Goal: Task Accomplishment & Management: Manage account settings

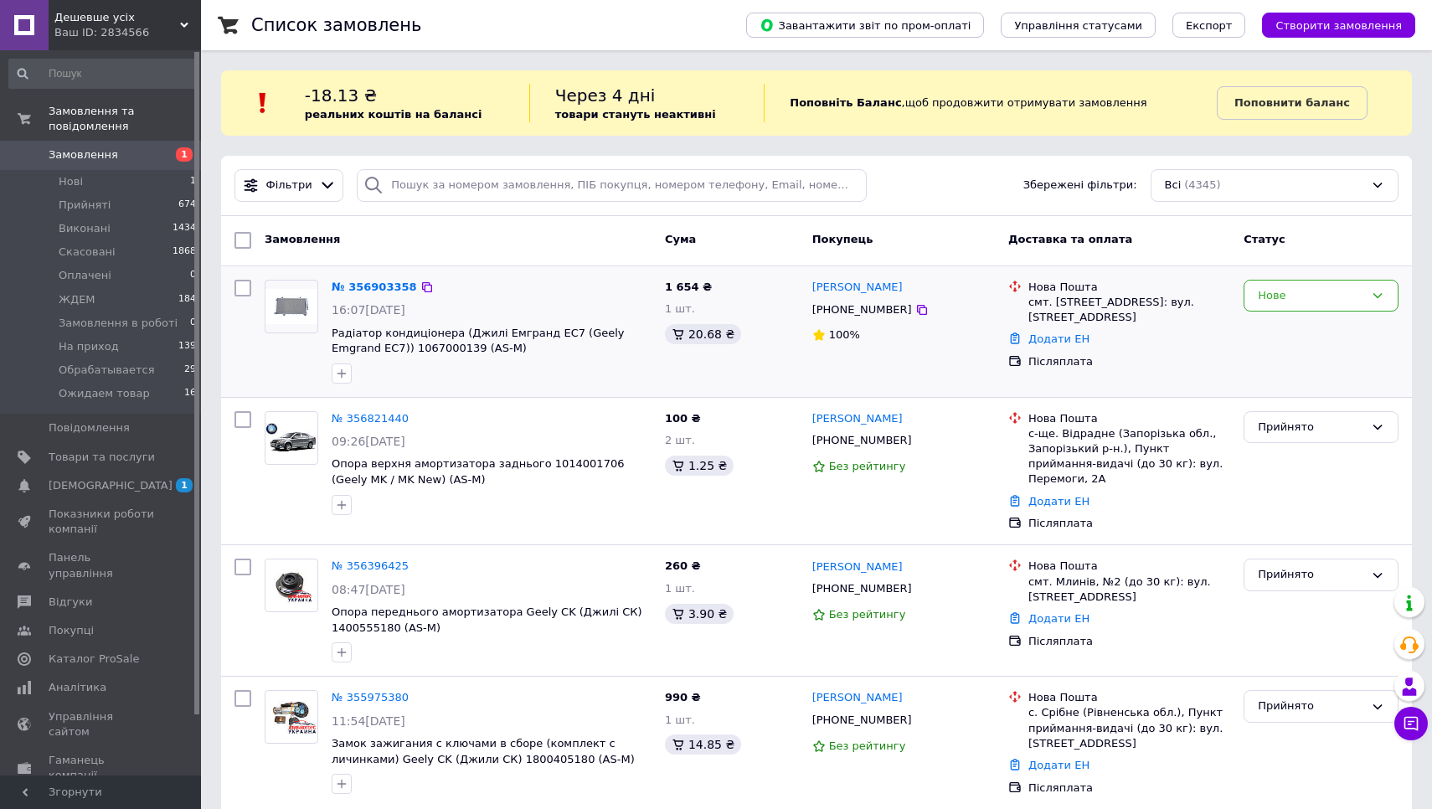
click at [386, 276] on div "№ 356903358 16:07, 12.08.2025 Радіатор кондиціонера (Джилі Емгранд ЕС7 (Geely E…" at bounding box center [491, 331] width 333 height 117
click at [382, 284] on link "№ 356903358" at bounding box center [374, 287] width 85 height 13
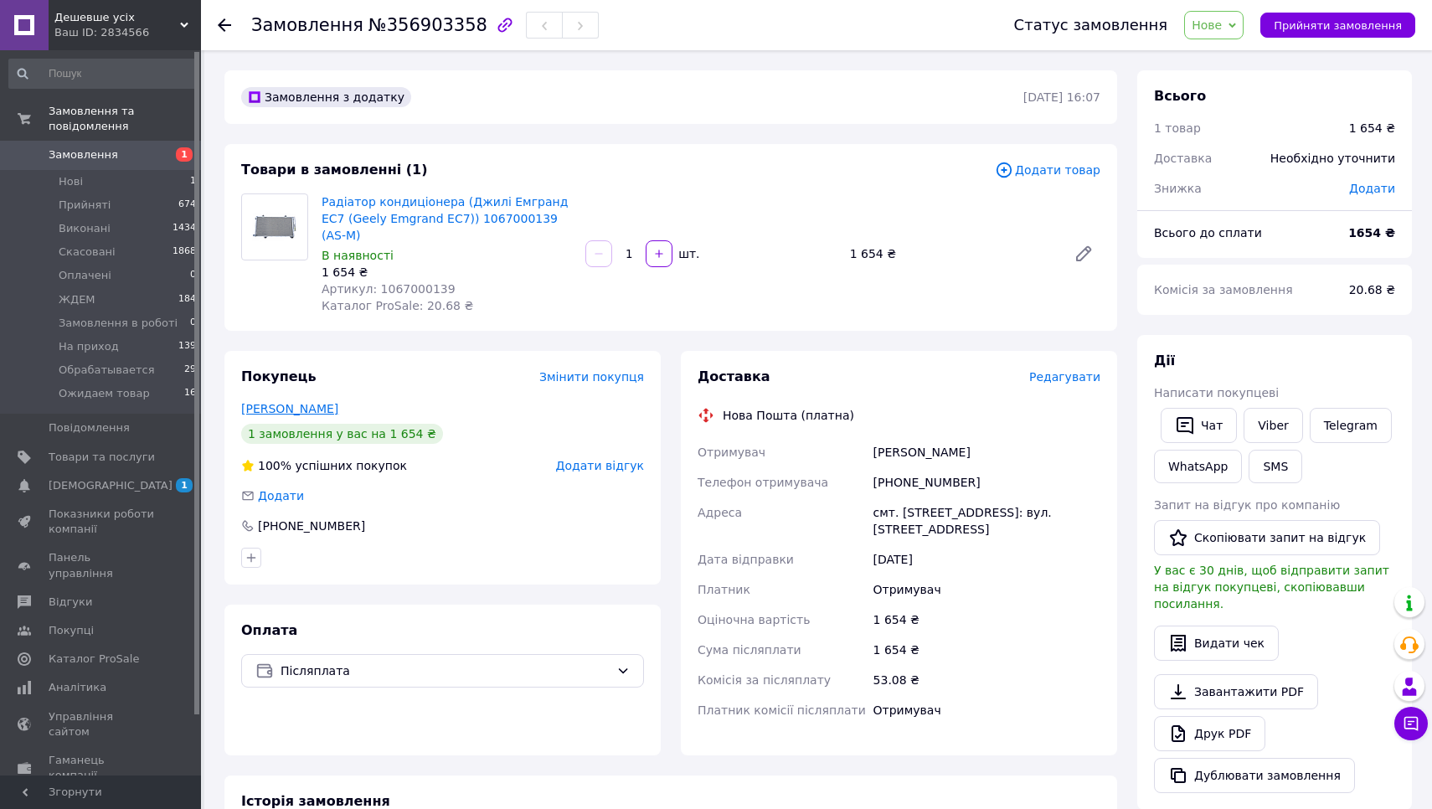
click at [294, 402] on link "Горобець Вячеслав" at bounding box center [289, 408] width 97 height 13
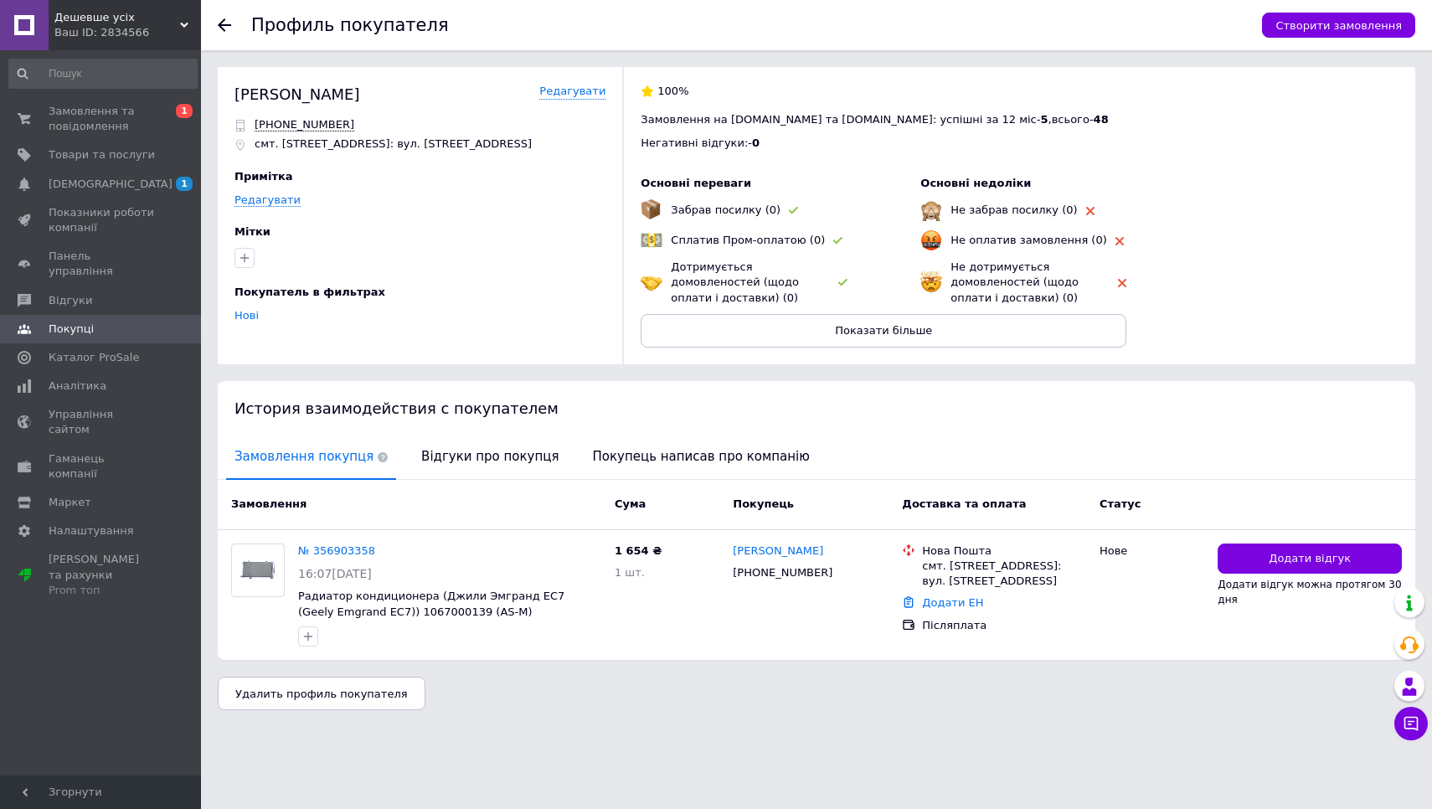
click at [226, 23] on icon at bounding box center [224, 24] width 13 height 13
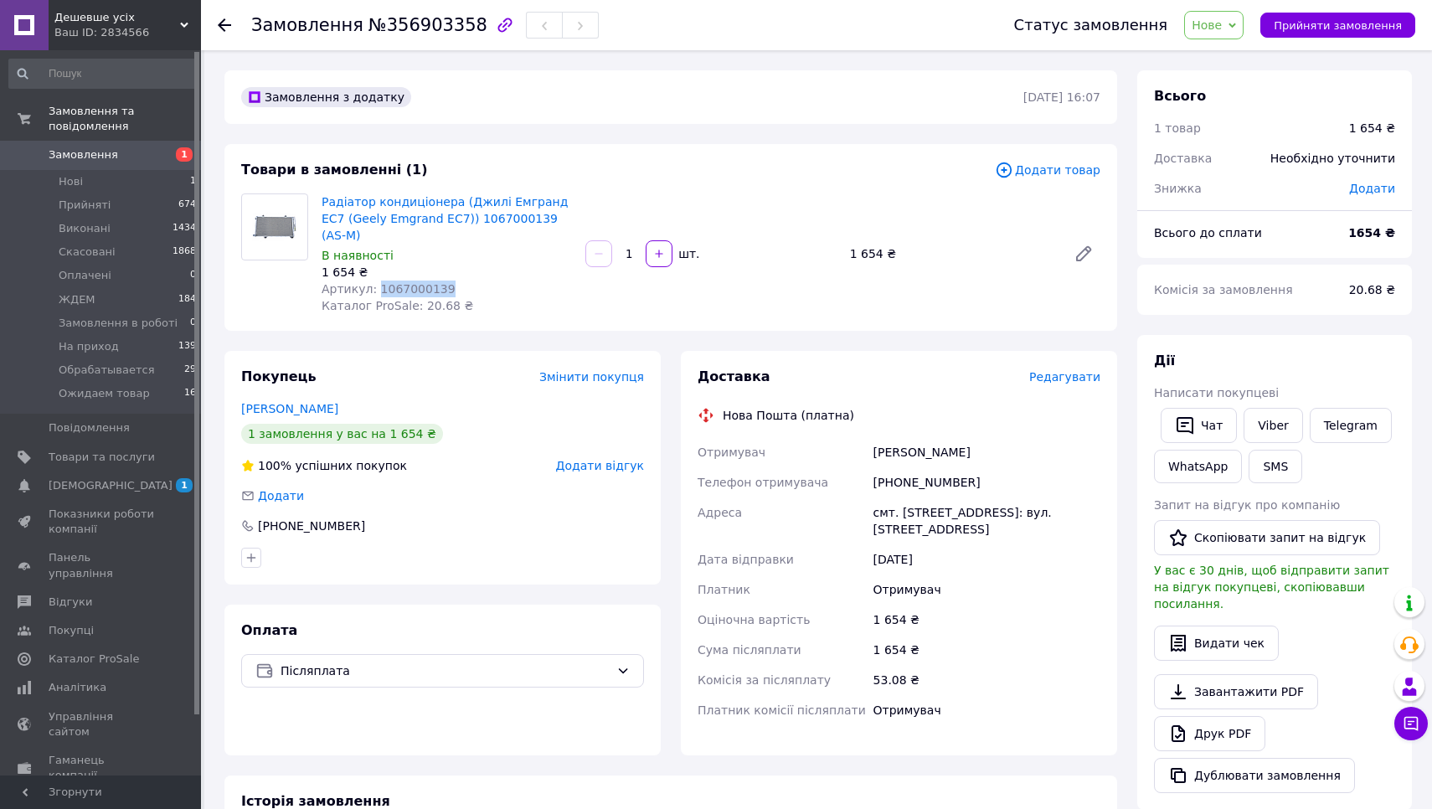
drag, startPoint x: 376, startPoint y: 271, endPoint x: 521, endPoint y: 272, distance: 144.9
click at [521, 281] on div "Артикул: 1067000139" at bounding box center [447, 289] width 250 height 17
copy span "1067000139"
click at [1271, 424] on link "Viber" at bounding box center [1273, 425] width 59 height 35
click at [1219, 426] on button "Чат" at bounding box center [1199, 425] width 76 height 35
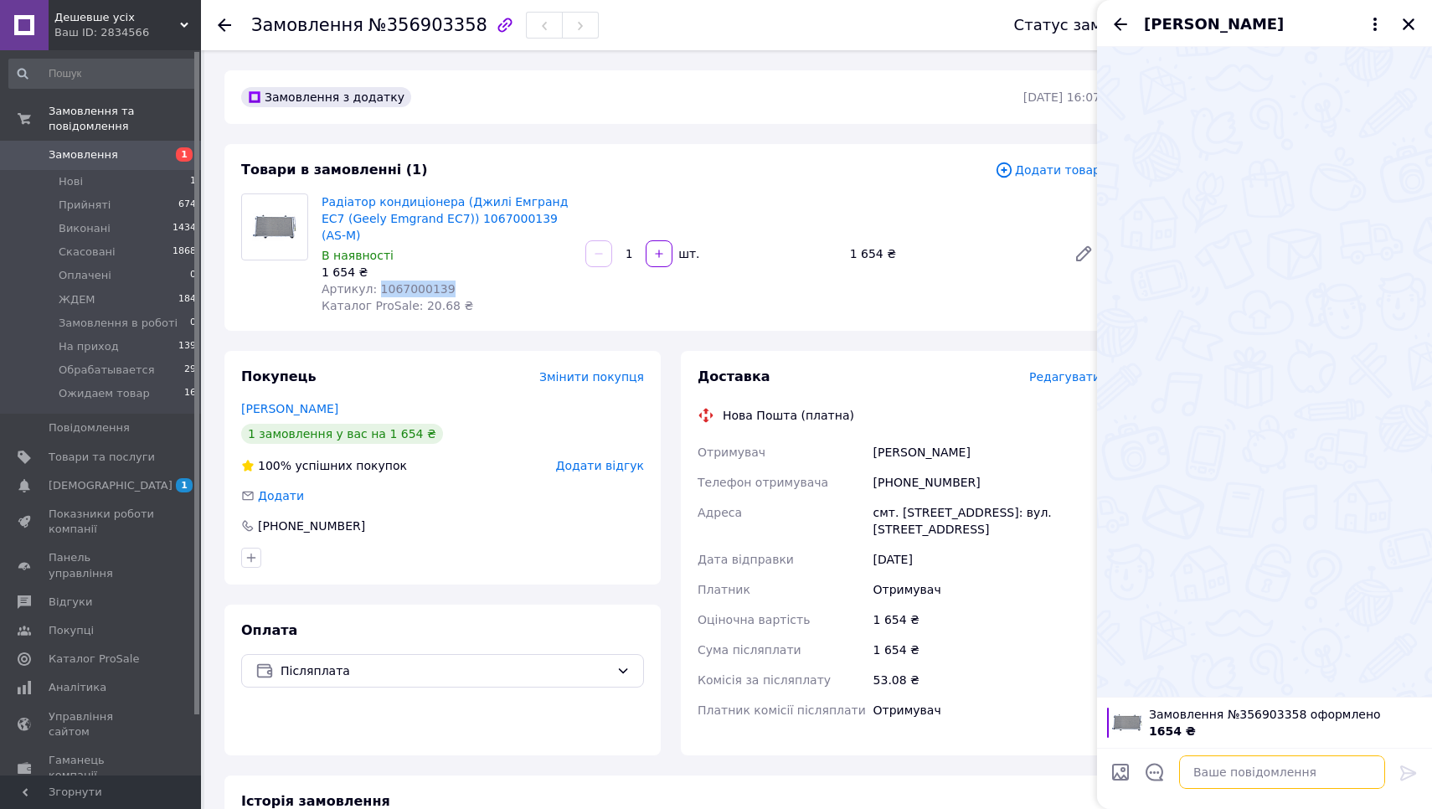
click at [1217, 769] on textarea at bounding box center [1282, 773] width 206 height 34
type textarea "Добрий день. Наберіть по замовленню! Не додзвонимося до Вас! 093 787 11 24"
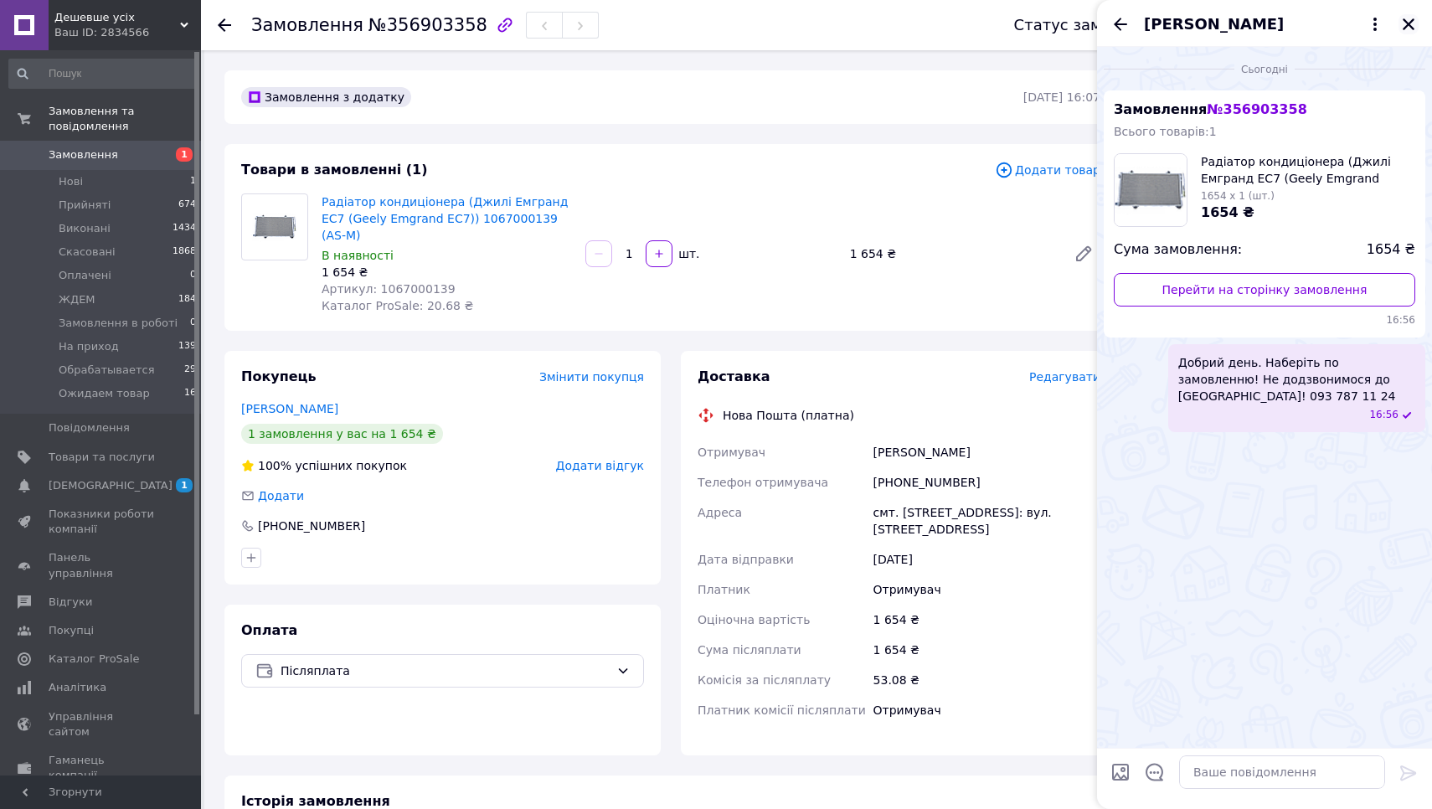
click at [1407, 22] on icon "Закрити" at bounding box center [1409, 24] width 12 height 12
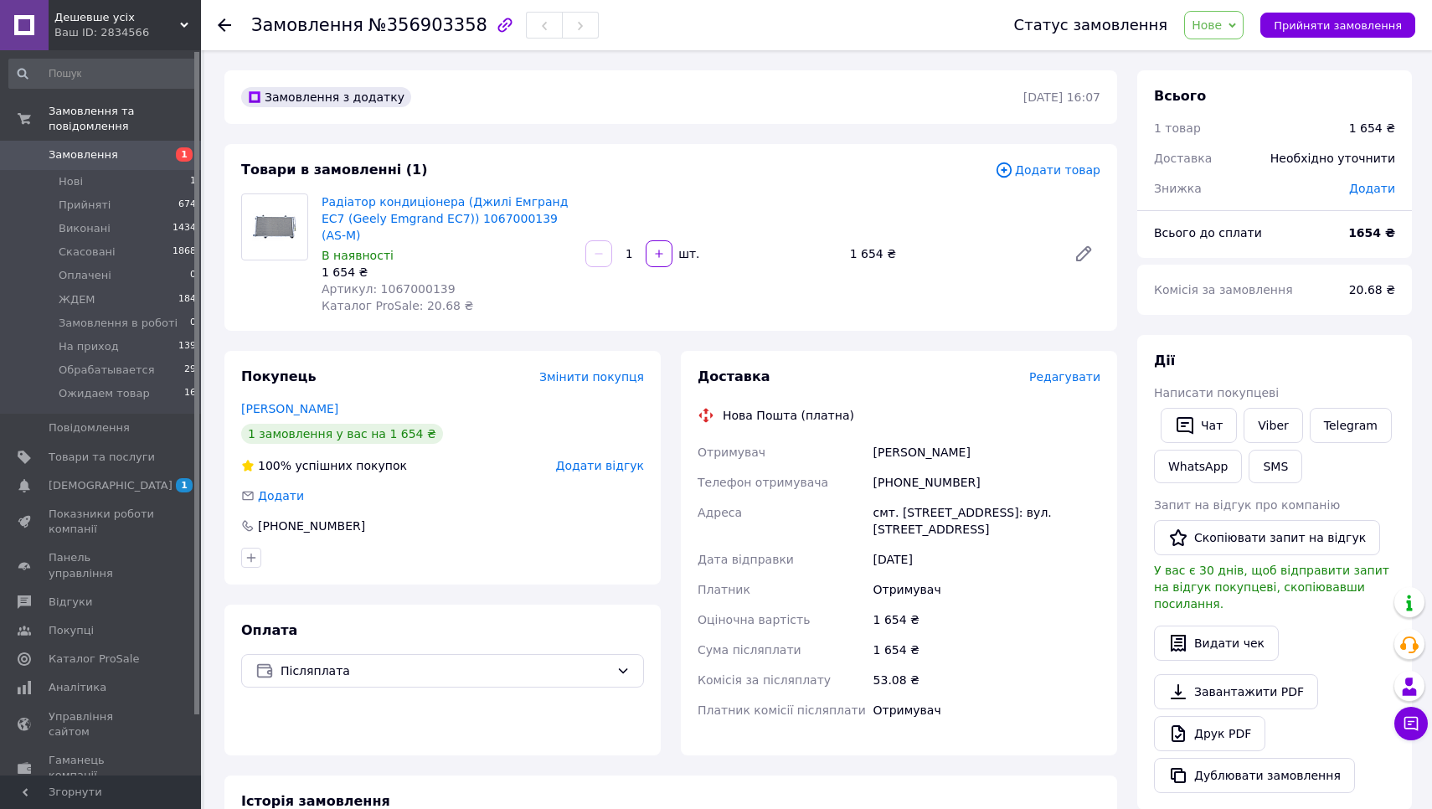
click at [218, 19] on icon at bounding box center [224, 24] width 13 height 13
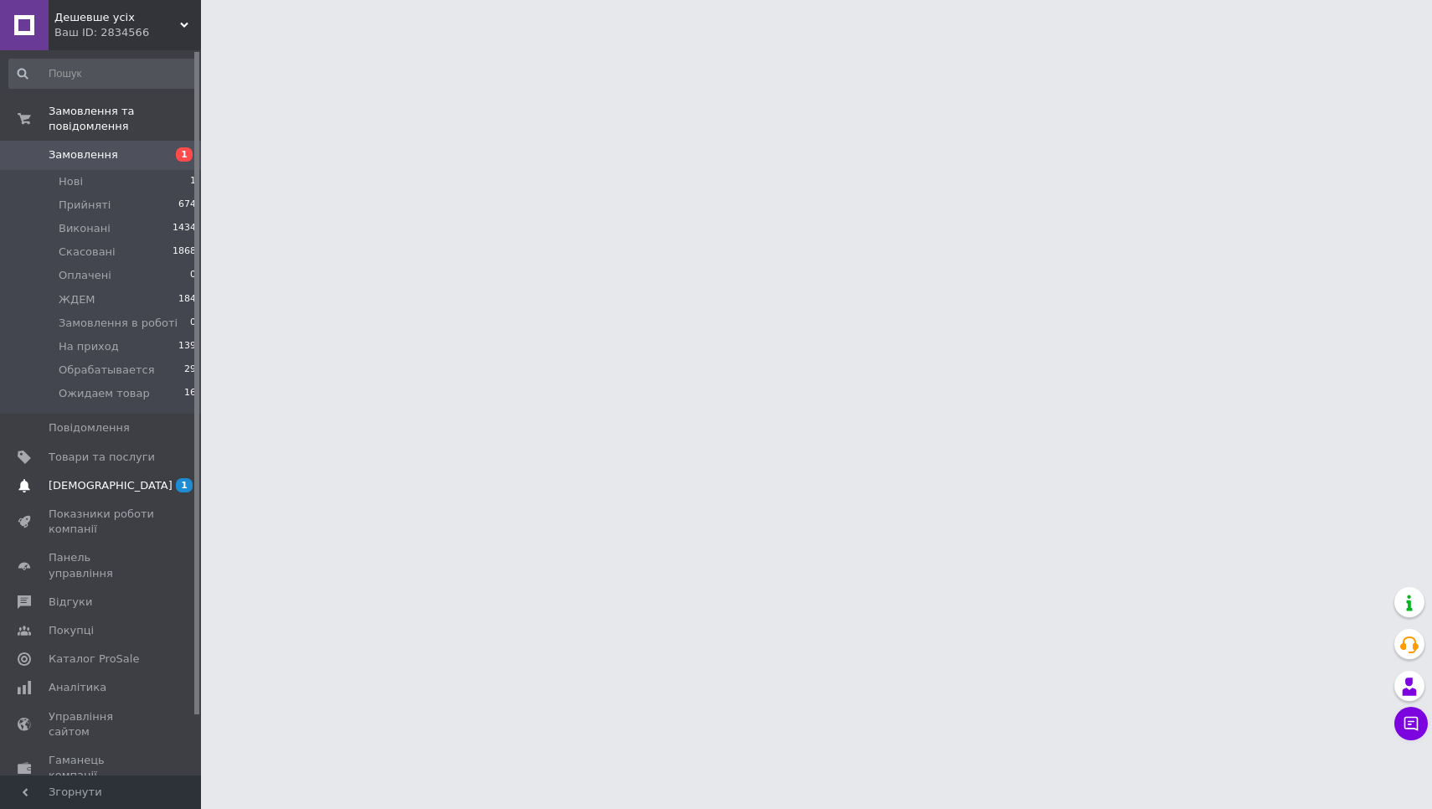
click at [98, 484] on span "[DEMOGRAPHIC_DATA]" at bounding box center [111, 485] width 124 height 15
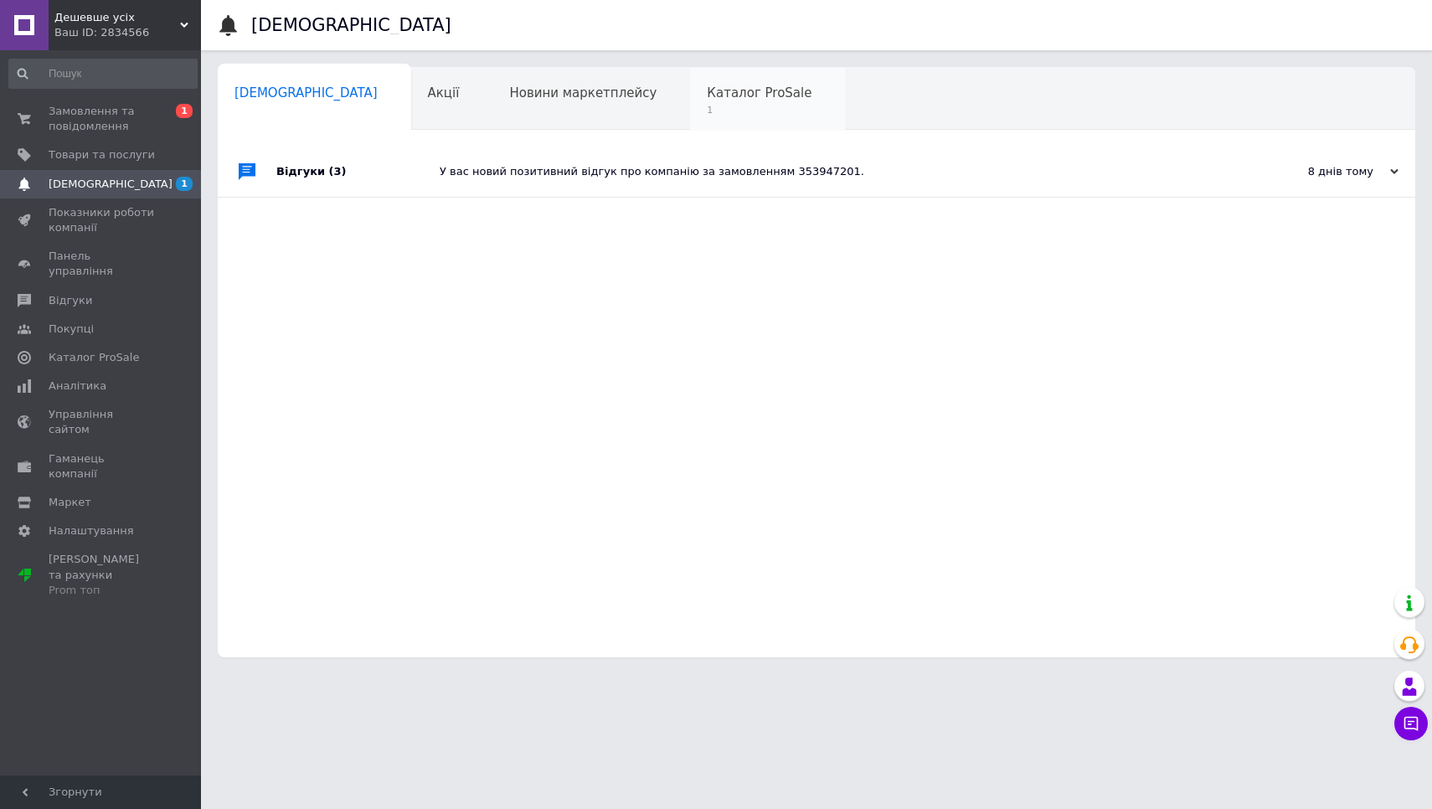
click at [690, 103] on div "Каталог ProSale 1" at bounding box center [767, 100] width 155 height 64
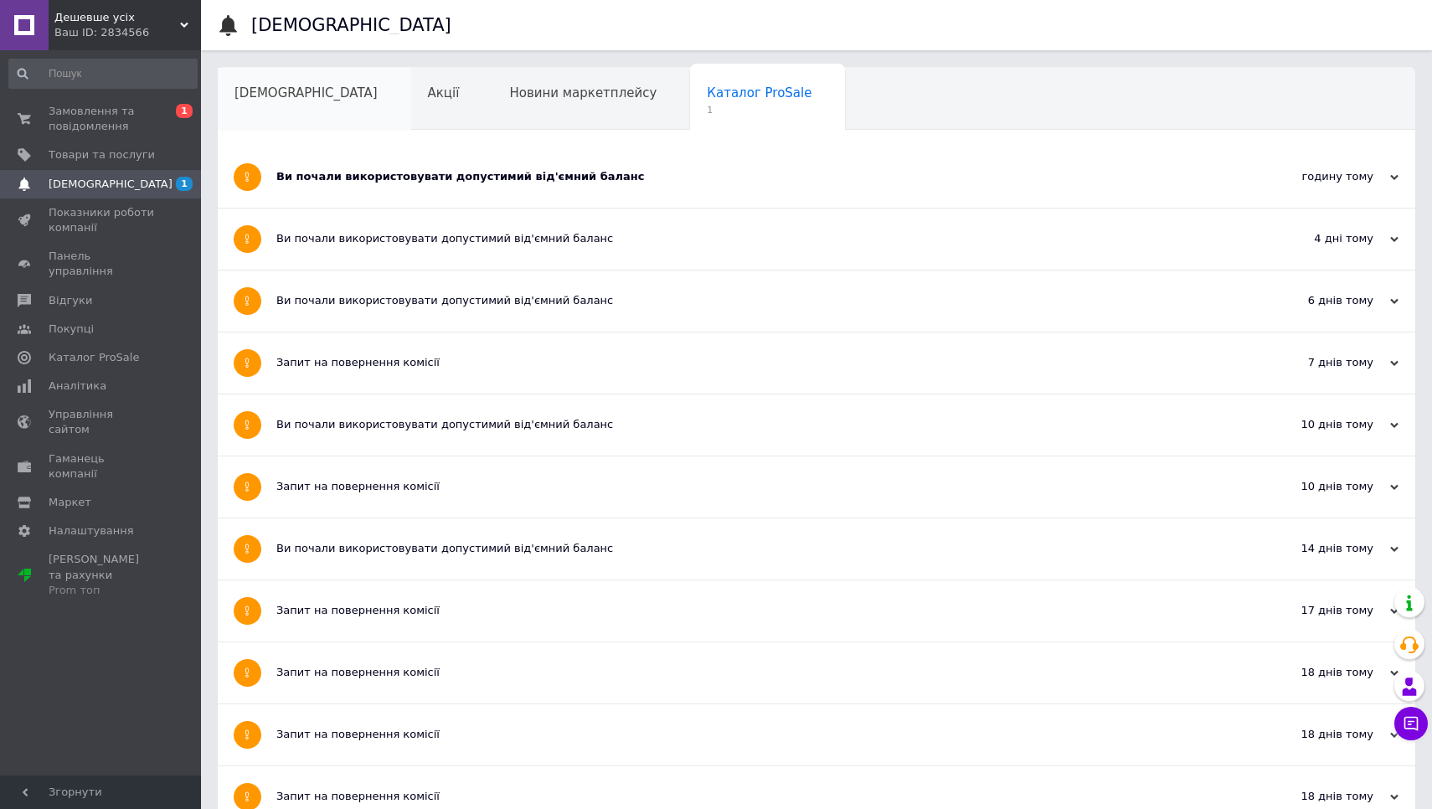
click at [274, 96] on span "[DEMOGRAPHIC_DATA]" at bounding box center [306, 92] width 143 height 15
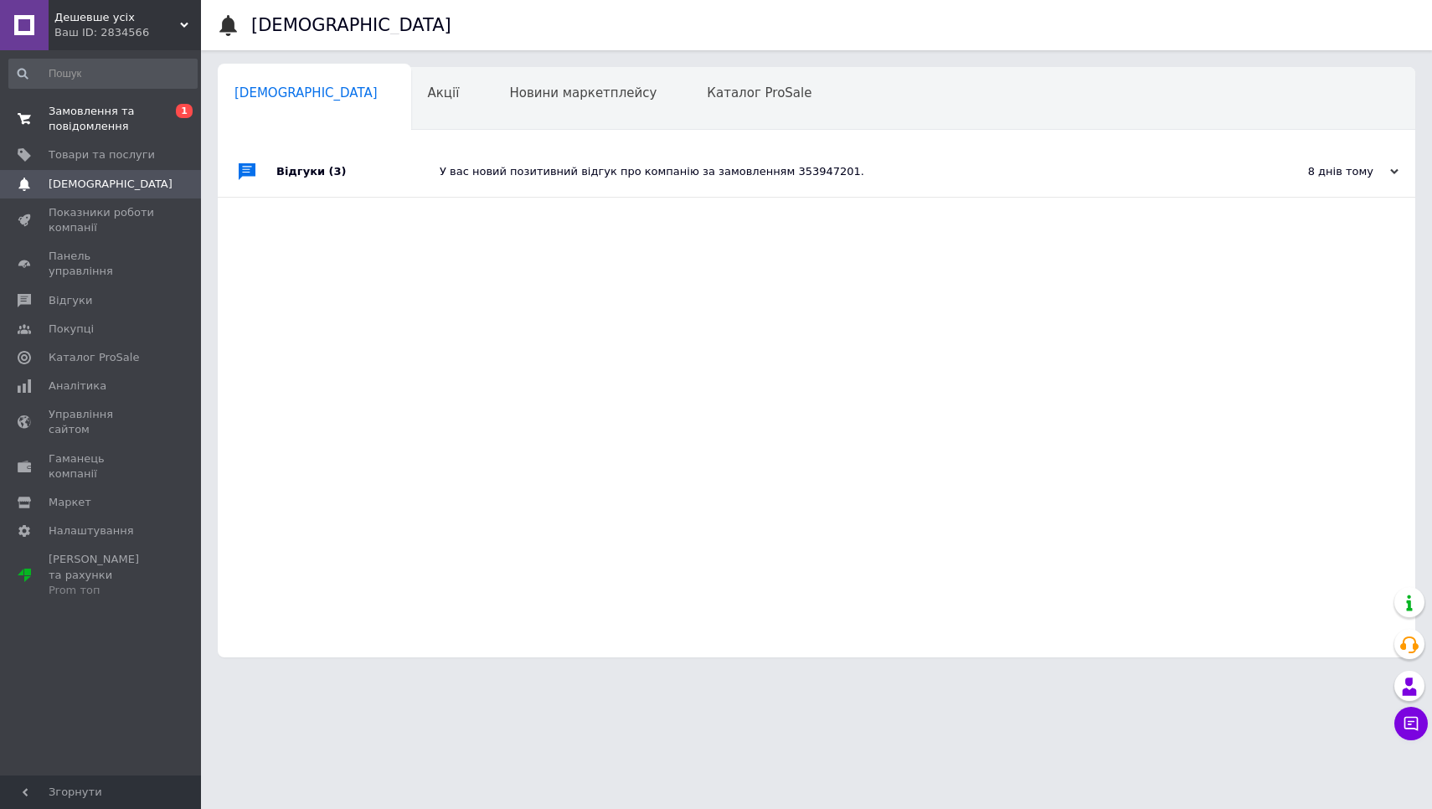
click at [91, 116] on span "Замовлення та повідомлення" at bounding box center [102, 119] width 106 height 30
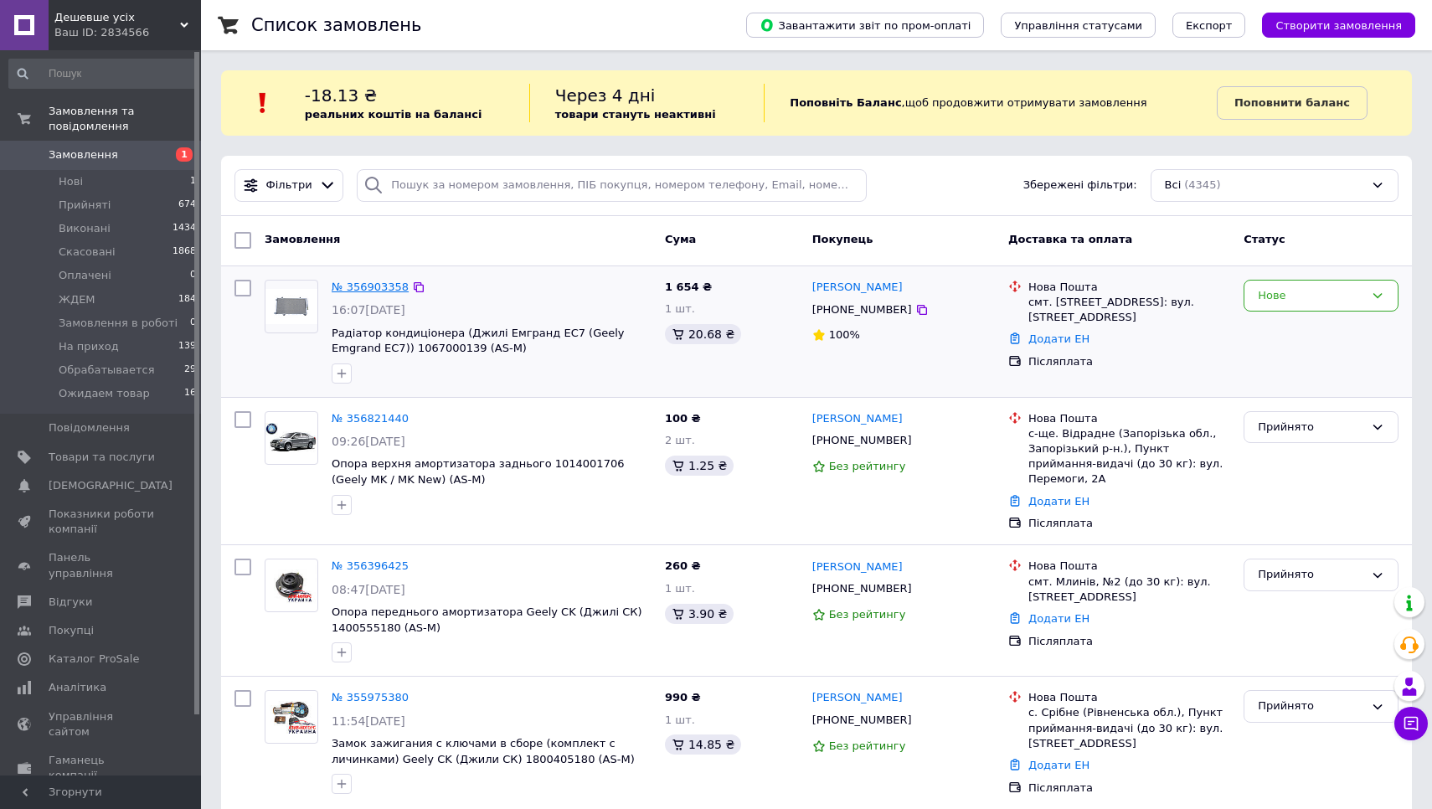
click at [379, 285] on link "№ 356903358" at bounding box center [370, 287] width 77 height 13
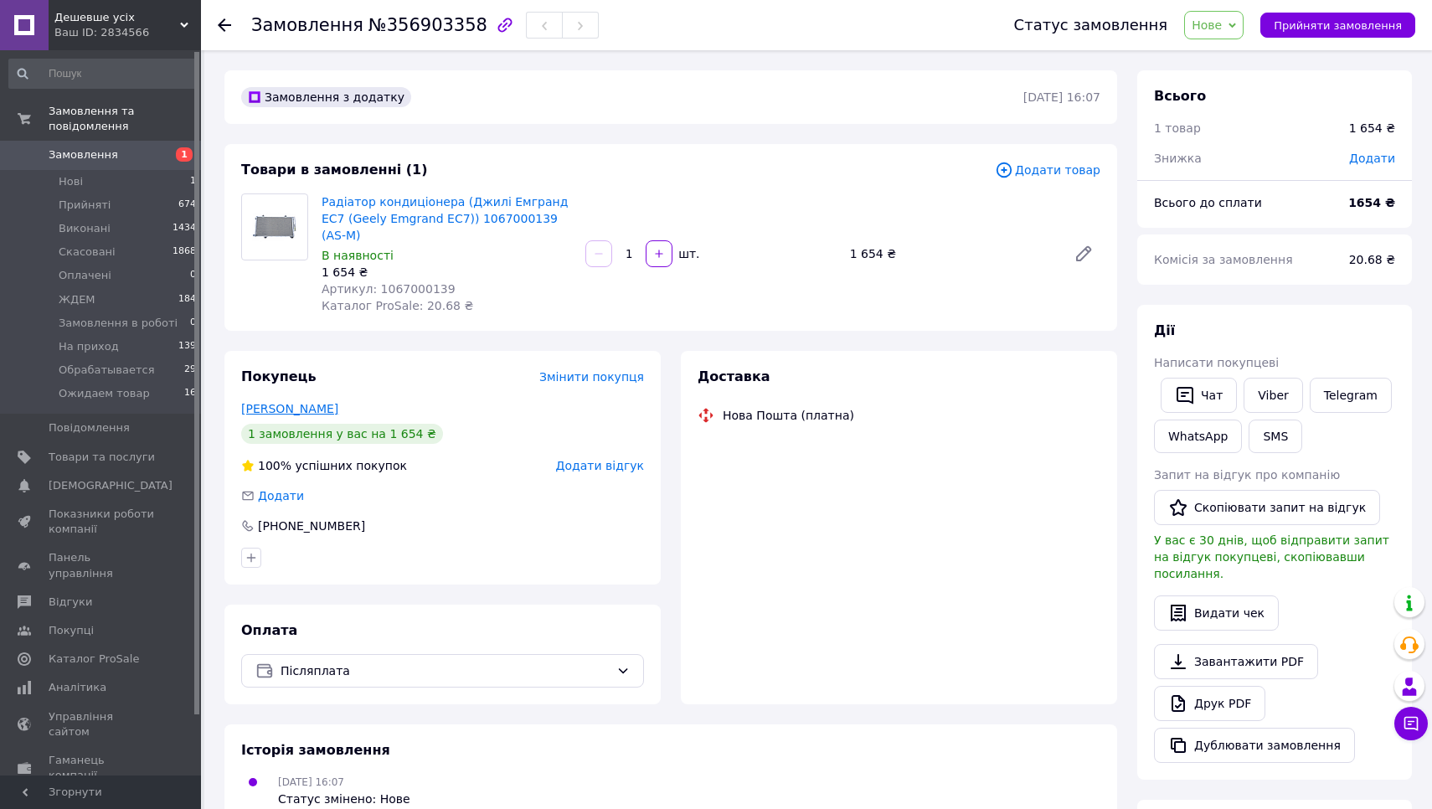
click at [302, 402] on link "Горобець Вячеслав" at bounding box center [289, 408] width 97 height 13
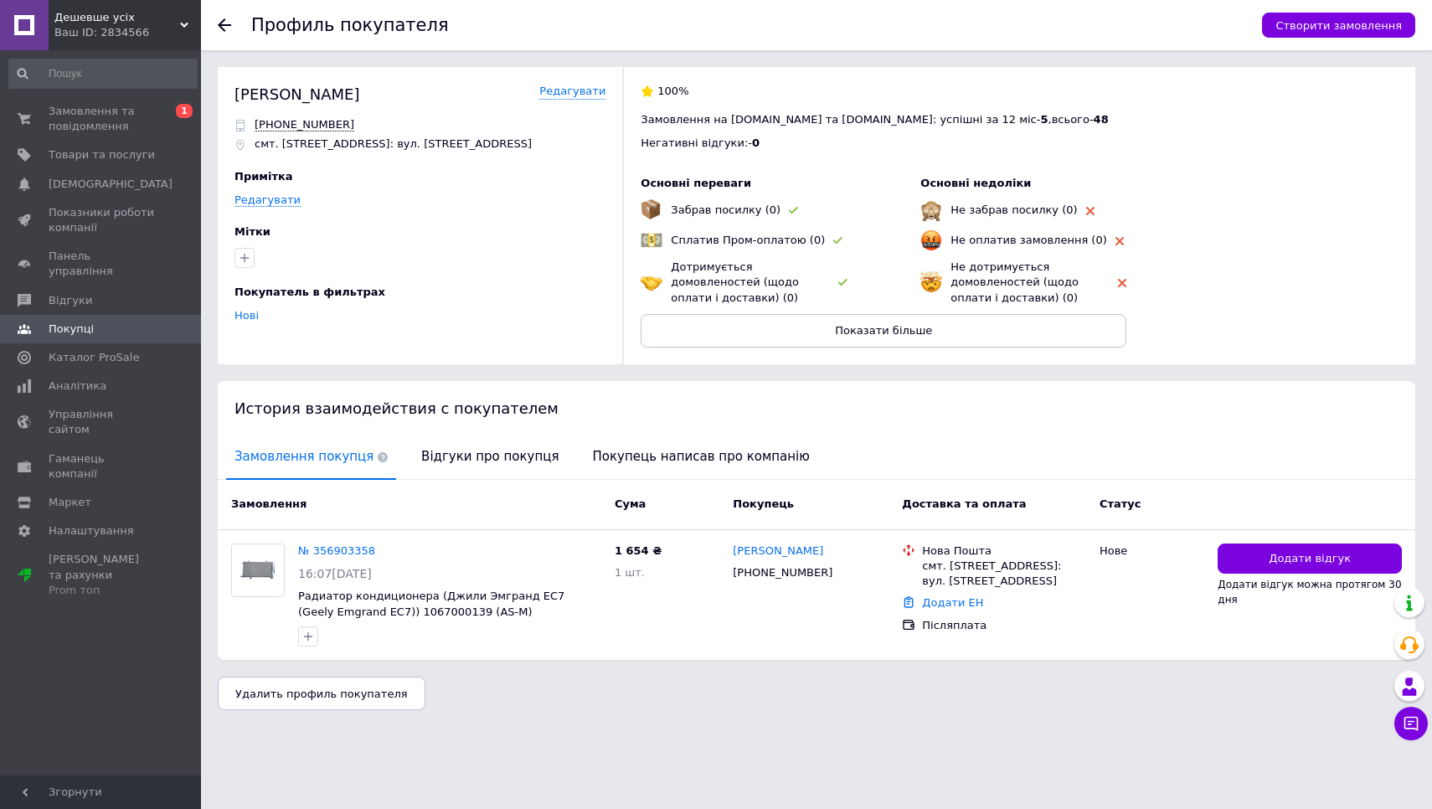
click at [229, 26] on use at bounding box center [224, 24] width 13 height 13
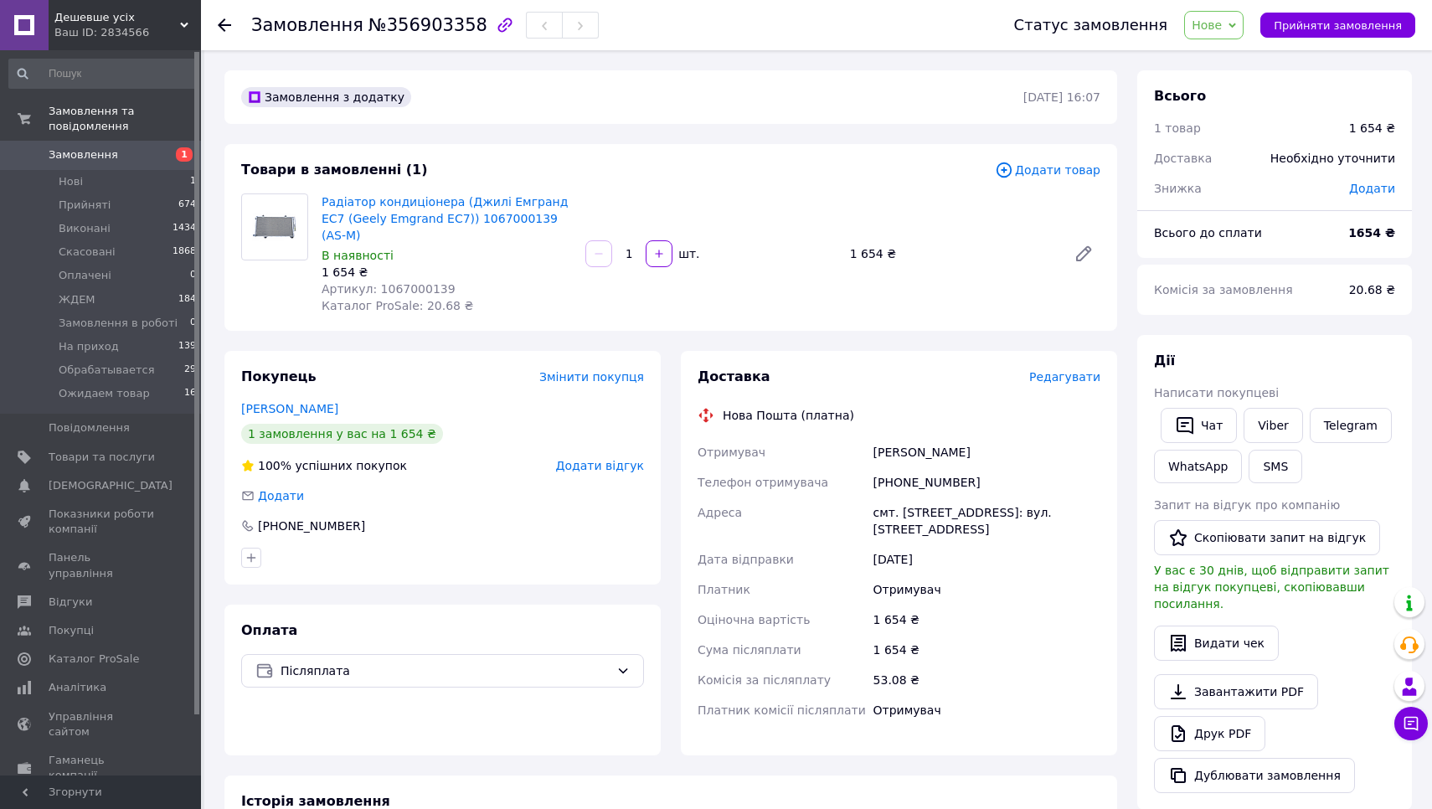
click at [224, 23] on icon at bounding box center [224, 24] width 13 height 13
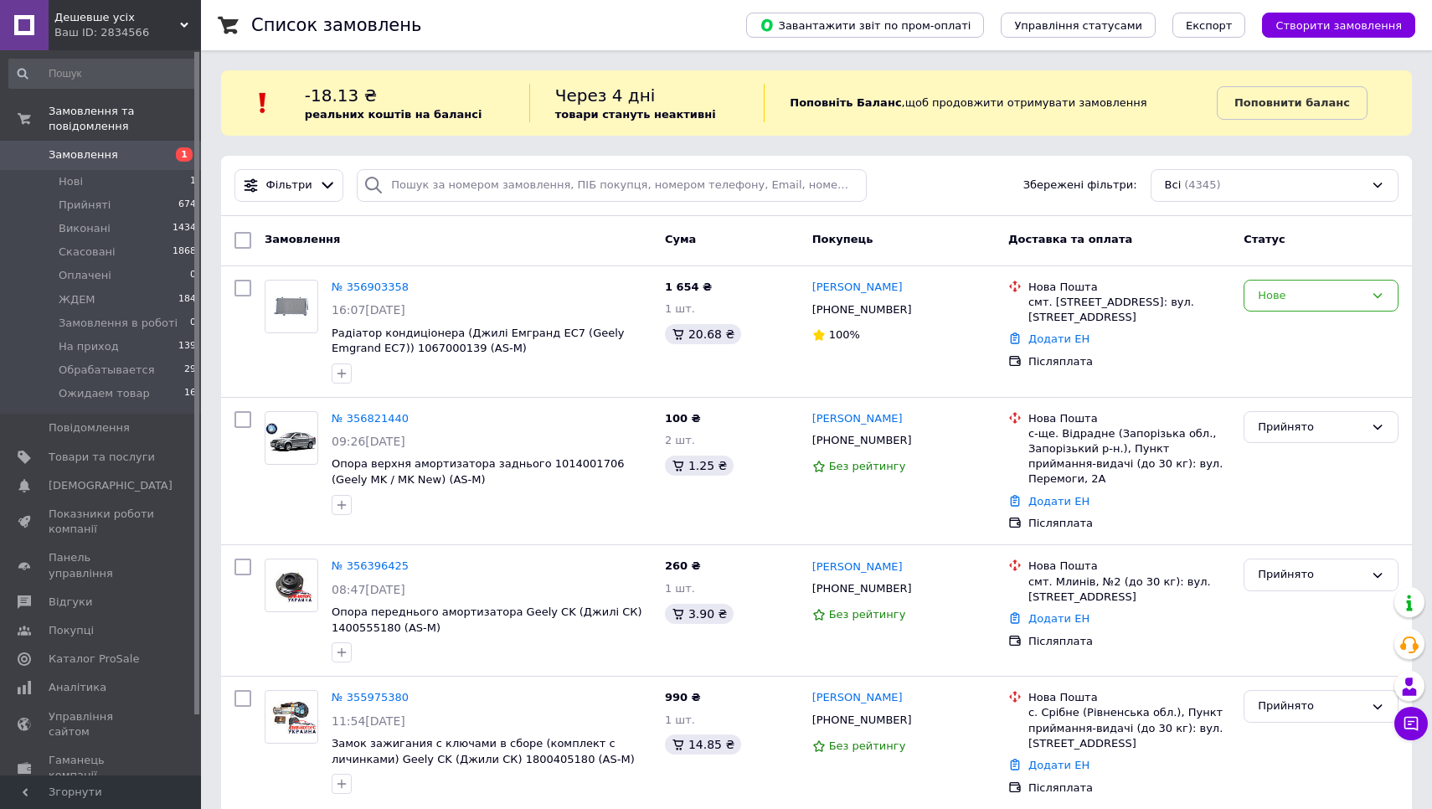
click at [108, 4] on div "Дешевше усіх Ваш ID: 2834566" at bounding box center [125, 25] width 152 height 50
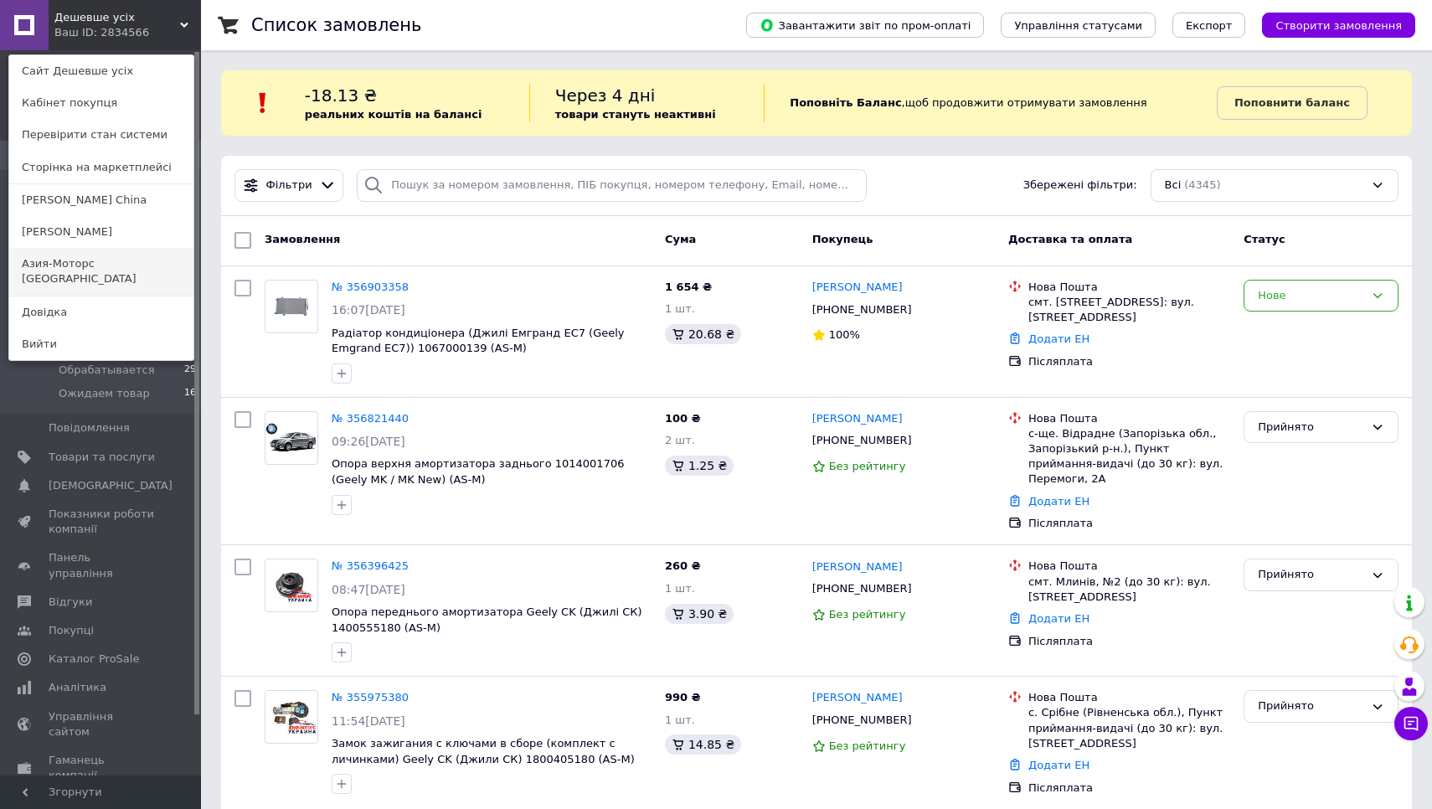
click at [86, 259] on link "Азия-Моторс Украина" at bounding box center [101, 271] width 184 height 47
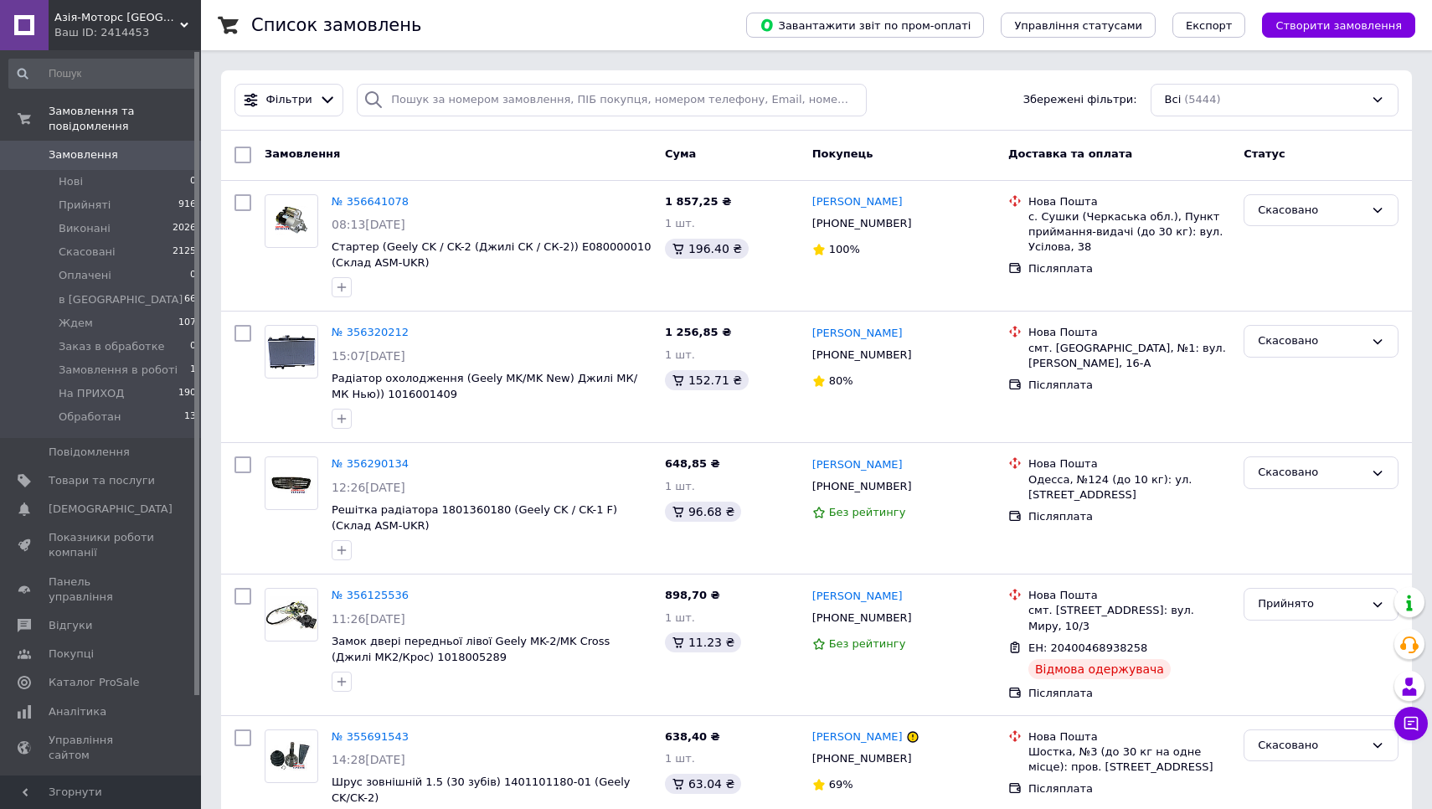
click at [149, 32] on div "Ваш ID: 2414453" at bounding box center [127, 32] width 147 height 15
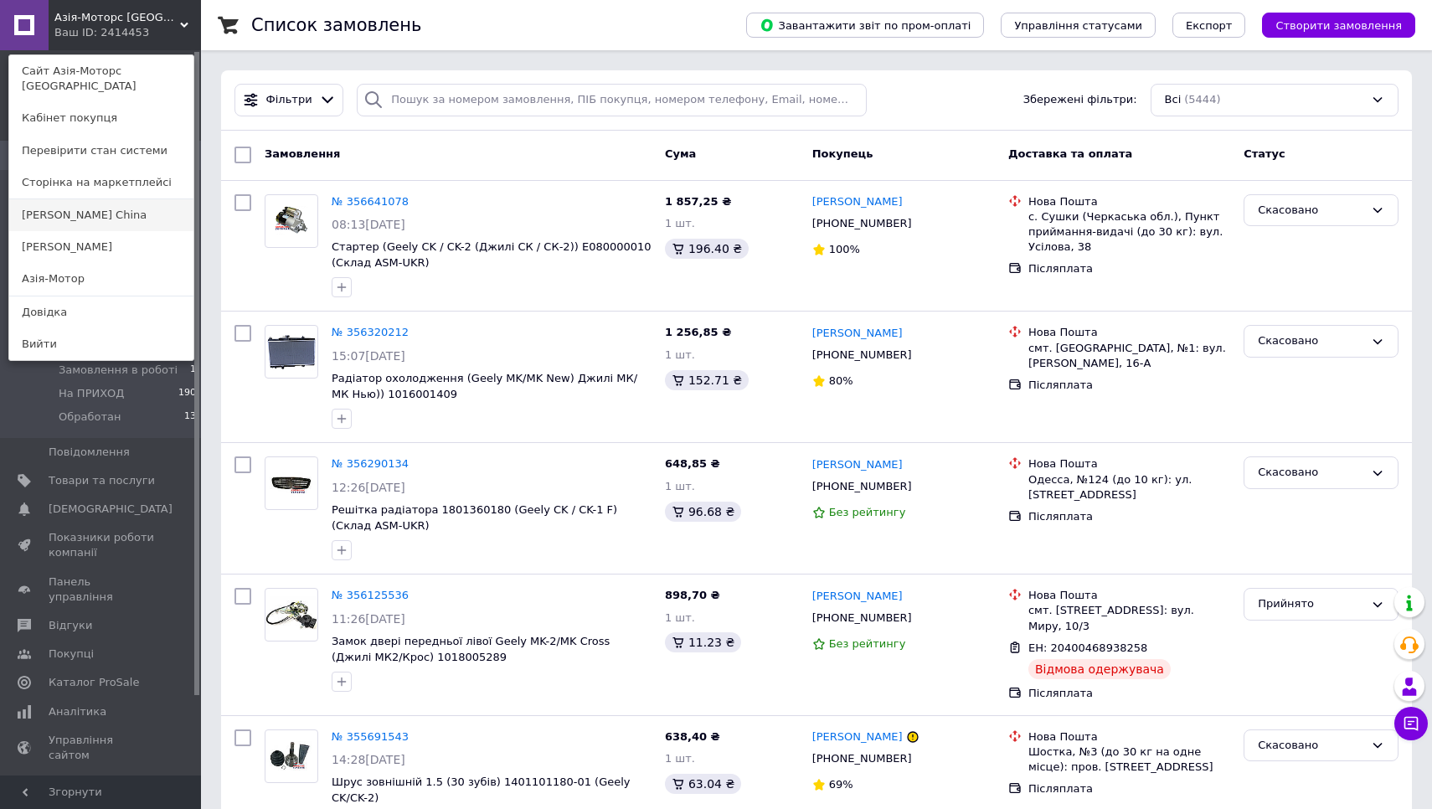
click at [106, 199] on link "[PERSON_NAME] Сhina" at bounding box center [101, 215] width 184 height 32
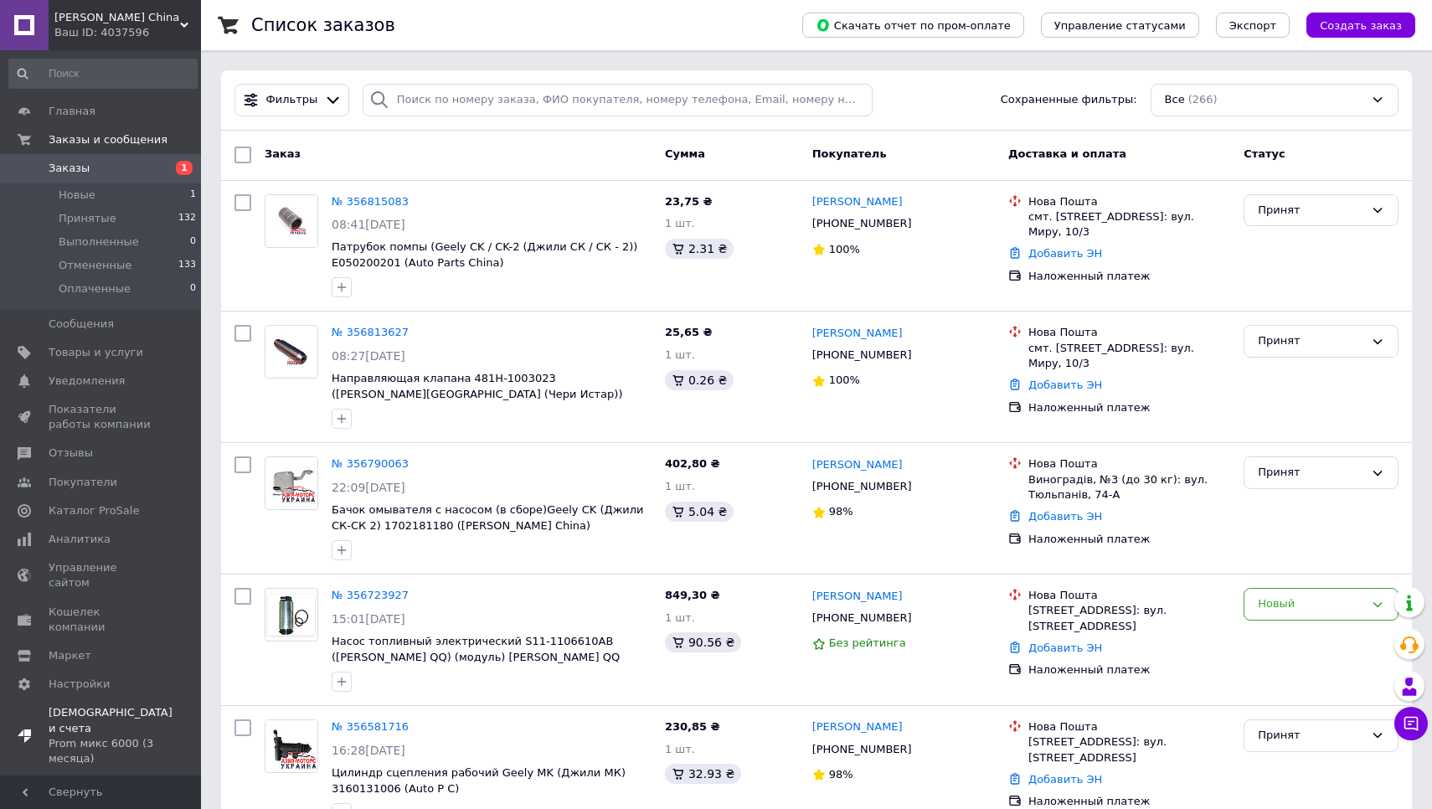
click at [83, 705] on span "Тарифы и счета Prom микс 6000 (3 месяца)" at bounding box center [111, 735] width 124 height 61
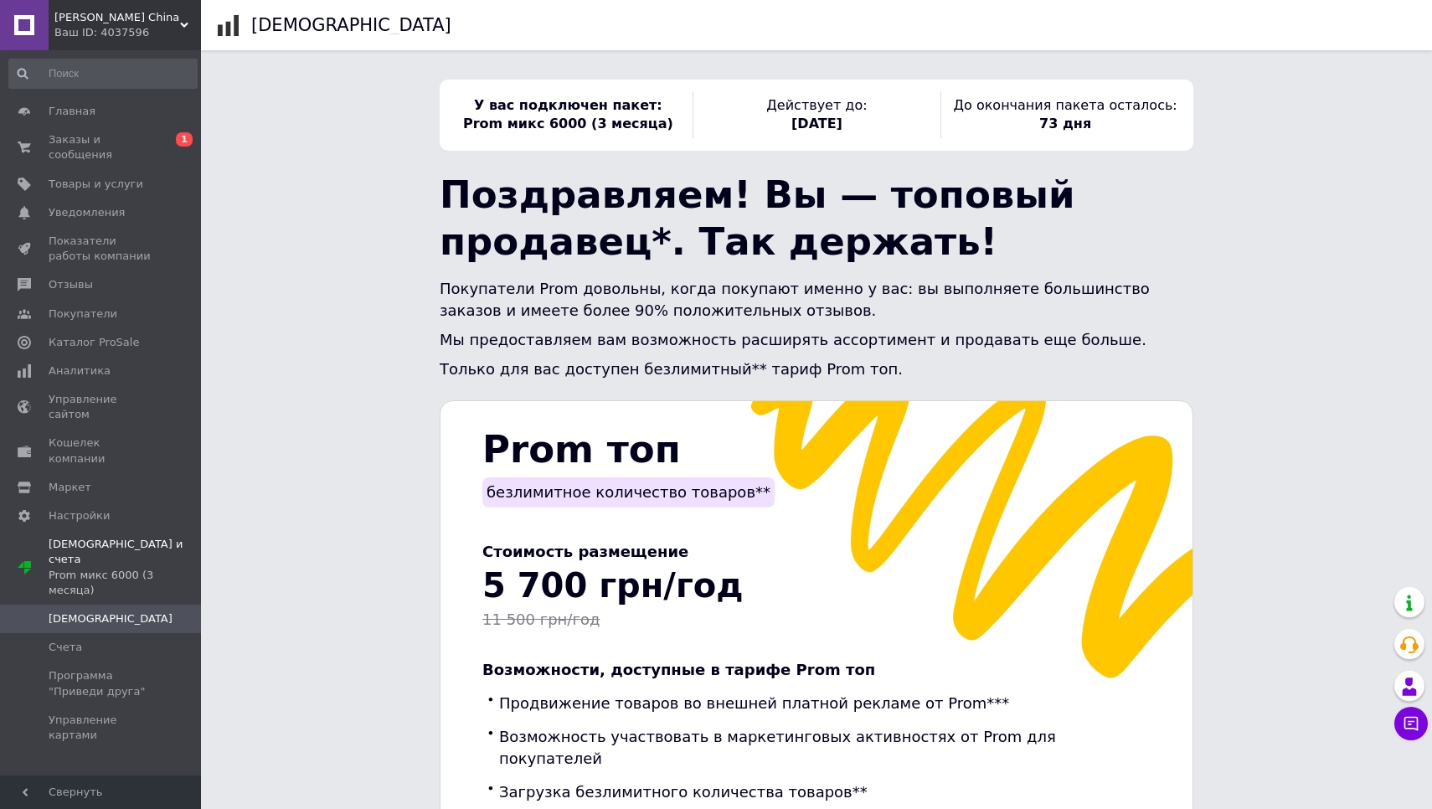
click at [172, 27] on div "Ваш ID: 4037596" at bounding box center [127, 32] width 147 height 15
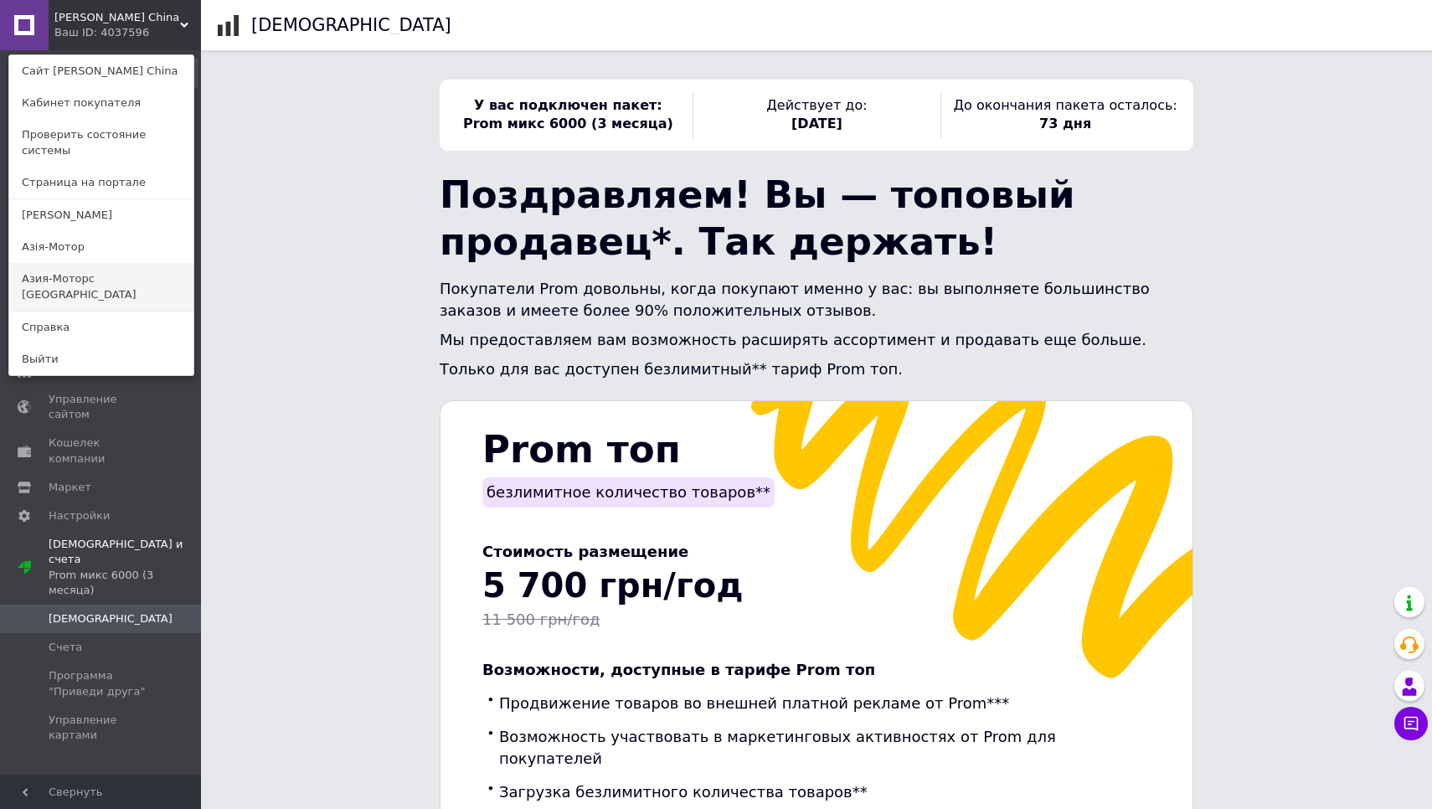
click at [65, 263] on link "Азия-Моторс [GEOGRAPHIC_DATA]" at bounding box center [101, 286] width 184 height 47
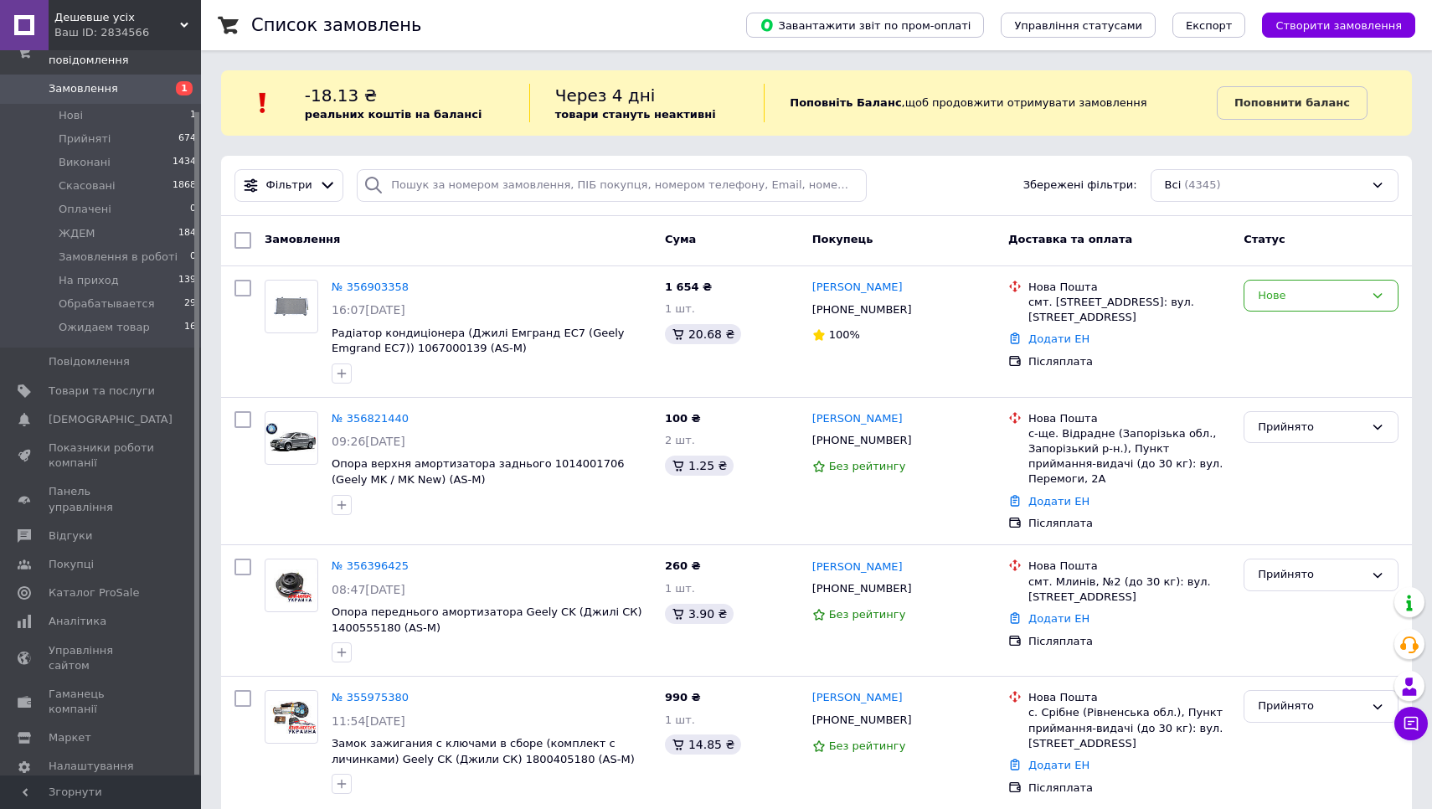
scroll to position [65, 0]
click at [114, 789] on span "[PERSON_NAME] та рахунки Prom топ" at bounding box center [102, 812] width 106 height 46
